Goal: Find specific page/section: Find specific page/section

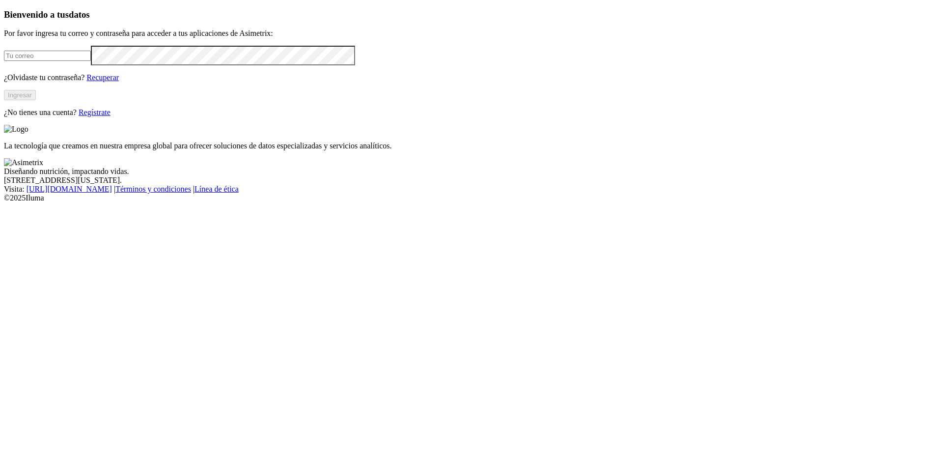
type input "[PERSON_NAME][EMAIL_ADDRESS][PERSON_NAME][DOMAIN_NAME]"
click at [36, 100] on button "Ingresar" at bounding box center [20, 95] width 32 height 10
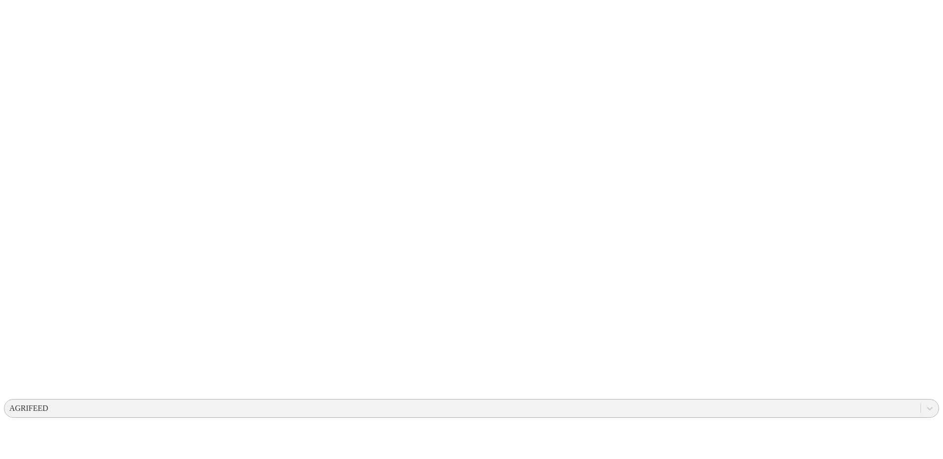
click at [48, 404] on div "AGRIFEED" at bounding box center [28, 408] width 39 height 9
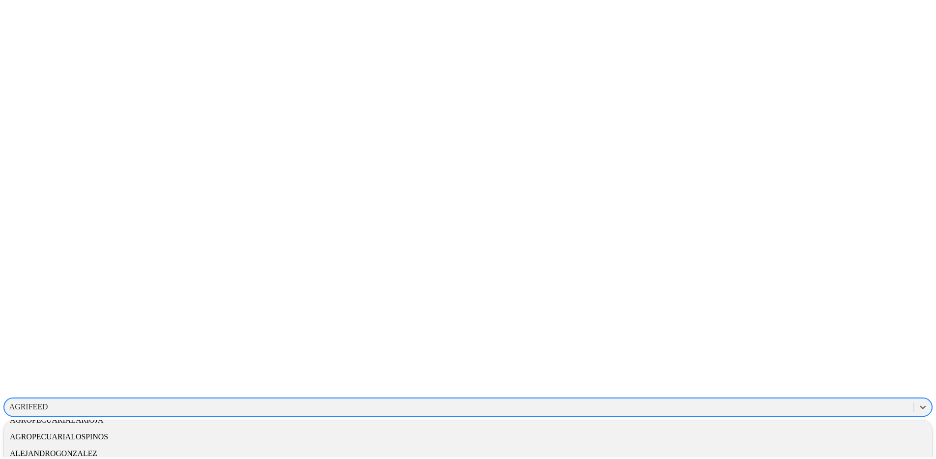
scroll to position [187, 0]
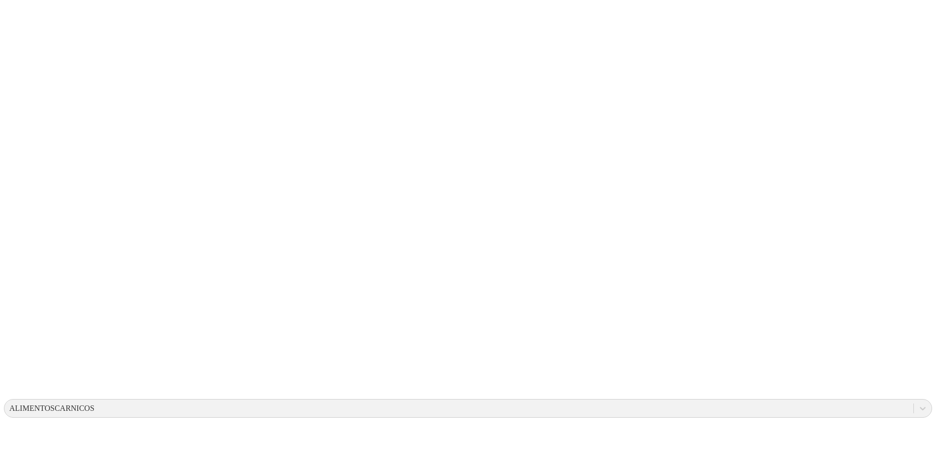
drag, startPoint x: 468, startPoint y: 151, endPoint x: 594, endPoint y: 216, distance: 141.9
